Goal: Task Accomplishment & Management: Manage account settings

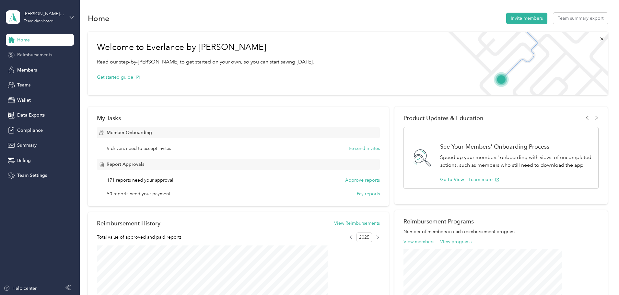
click at [29, 55] on span "Reimbursements" at bounding box center [34, 55] width 35 height 7
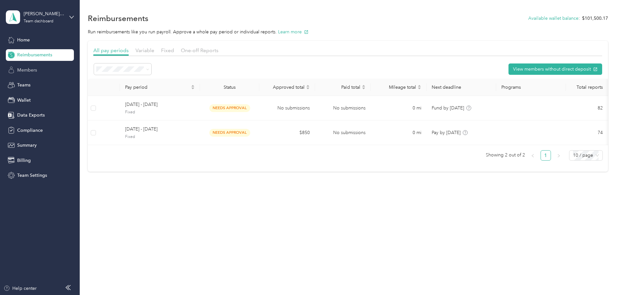
click at [32, 68] on span "Members" at bounding box center [27, 70] width 20 height 7
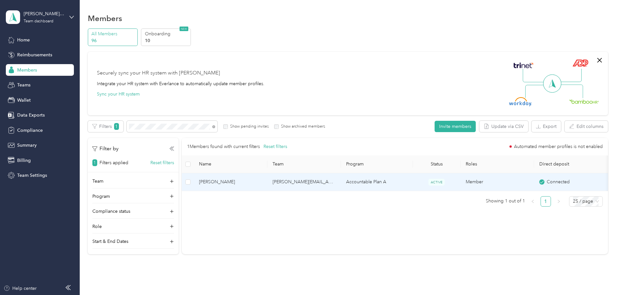
click at [262, 181] on span "Vanessa K. Serrato" at bounding box center [230, 182] width 63 height 7
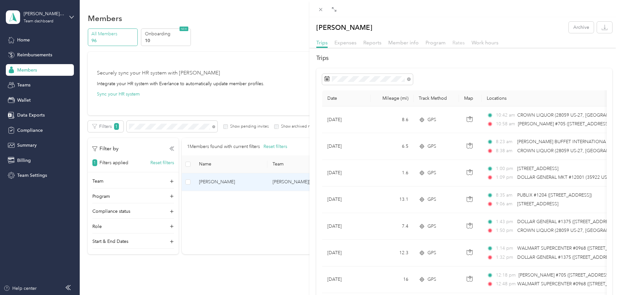
click at [457, 43] on span "Rates" at bounding box center [458, 43] width 12 height 6
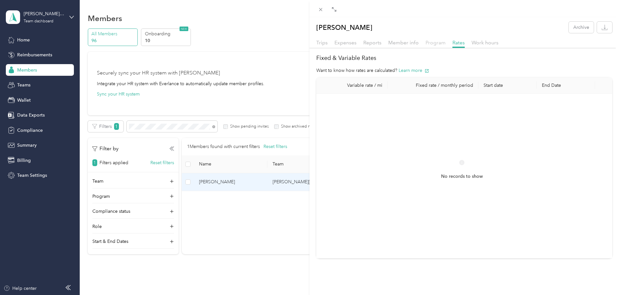
click at [436, 43] on span "Program" at bounding box center [436, 43] width 20 height 6
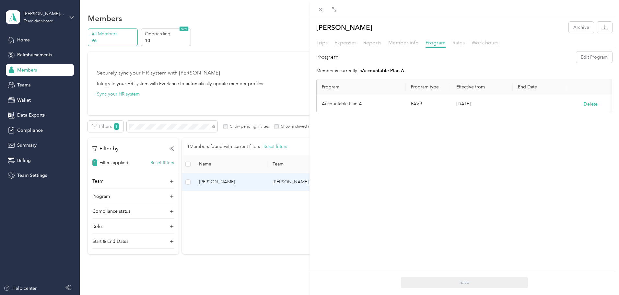
click at [455, 42] on span "Rates" at bounding box center [458, 43] width 12 height 6
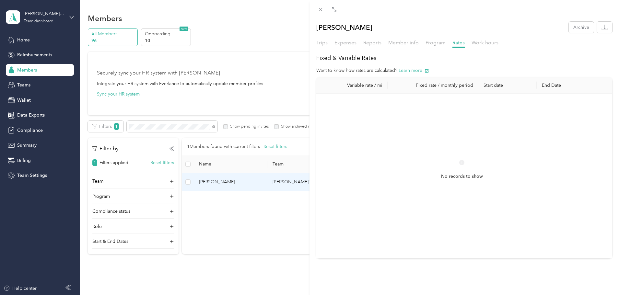
click at [69, 17] on div "Vanessa K. Serrato Archive Trips Expenses Reports Member info Program Rates Wor…" at bounding box center [309, 147] width 619 height 295
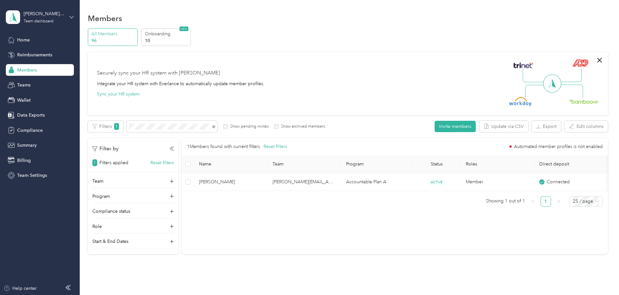
click at [69, 17] on icon at bounding box center [71, 17] width 5 height 5
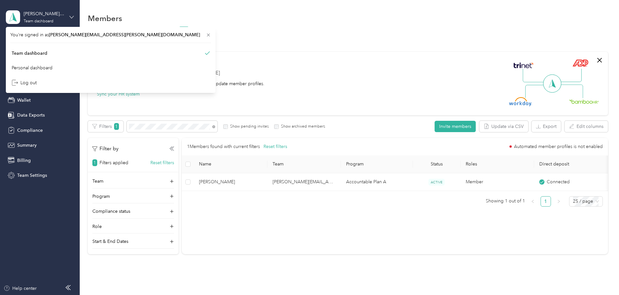
click at [69, 17] on icon at bounding box center [71, 17] width 5 height 5
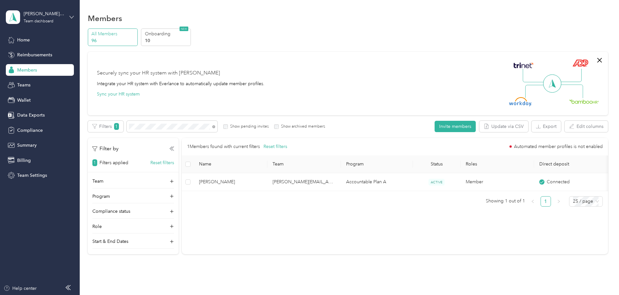
click at [69, 17] on icon at bounding box center [71, 17] width 5 height 5
click at [108, 10] on div "Members All Members 96 Onboarding 10 NEW Securely sync your HR system with Ever…" at bounding box center [348, 147] width 536 height 295
